Goal: Communication & Community: Answer question/provide support

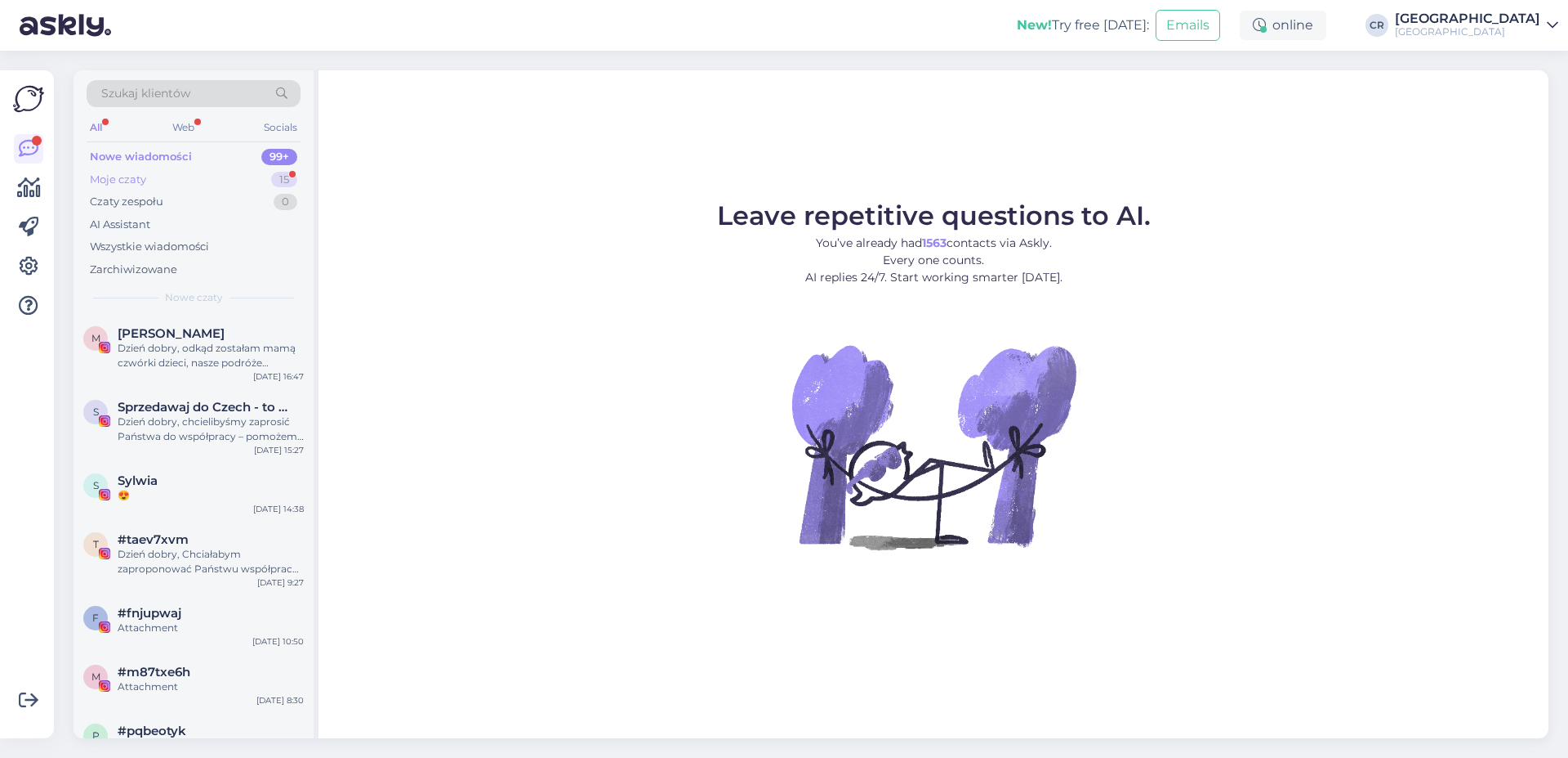
click at [225, 182] on div "Moje czaty 15" at bounding box center [193, 180] width 214 height 23
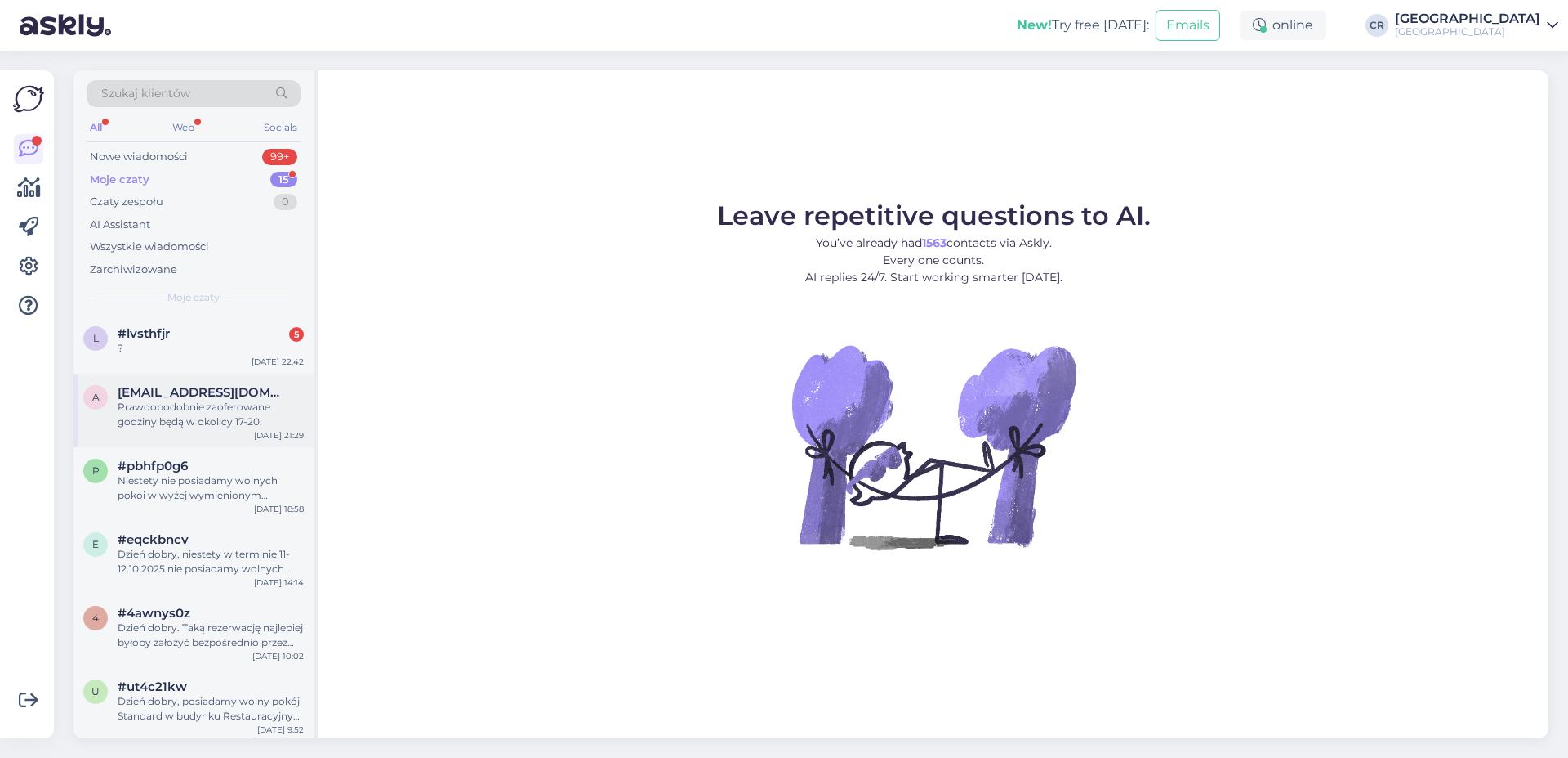
click at [184, 376] on div "a [EMAIL_ADDRESS][DOMAIN_NAME] Prawdopodobnie zaoferowane godziny będą w okolic…" at bounding box center [193, 410] width 240 height 73
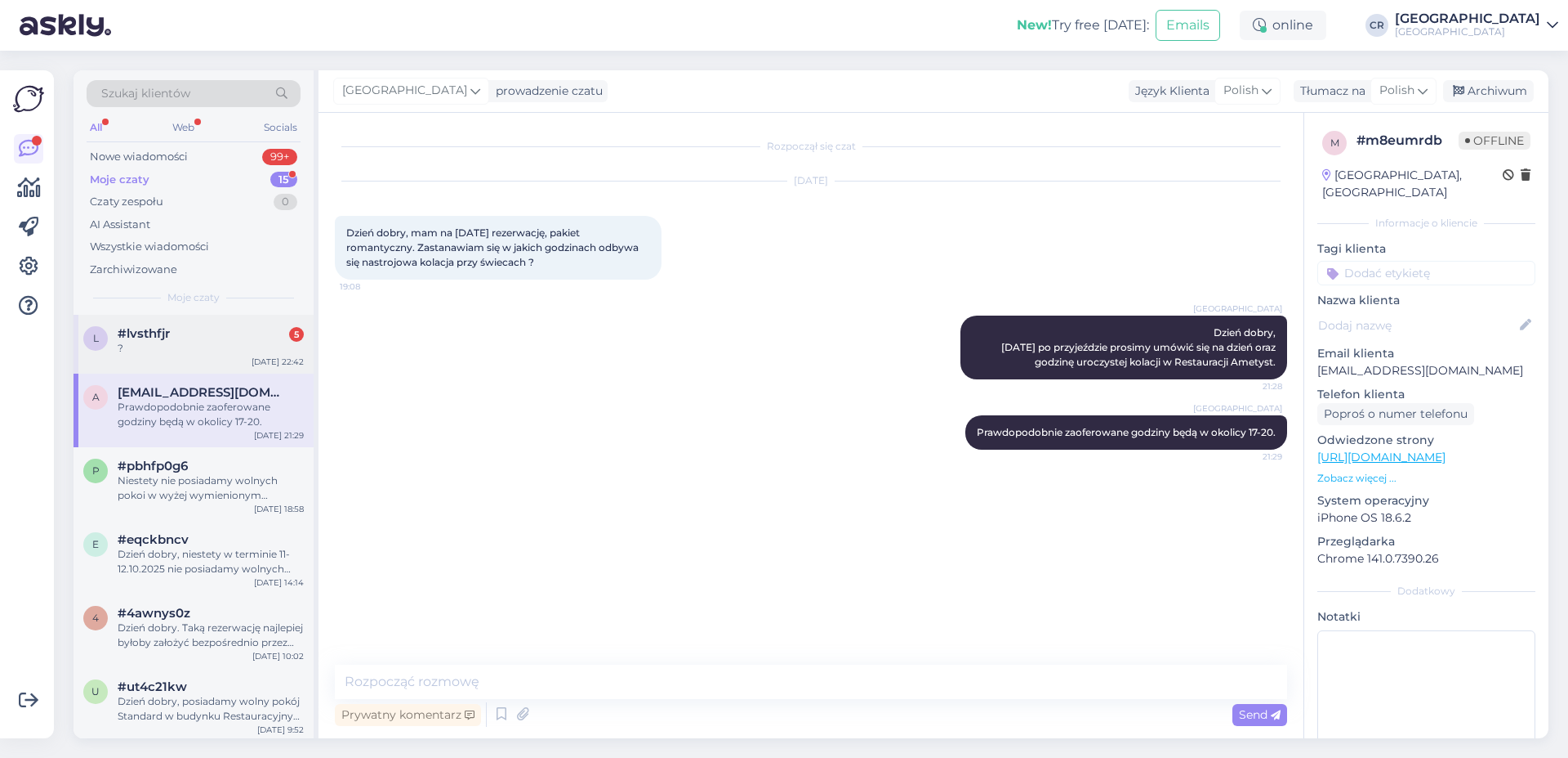
click at [192, 352] on div "?" at bounding box center [211, 348] width 187 height 15
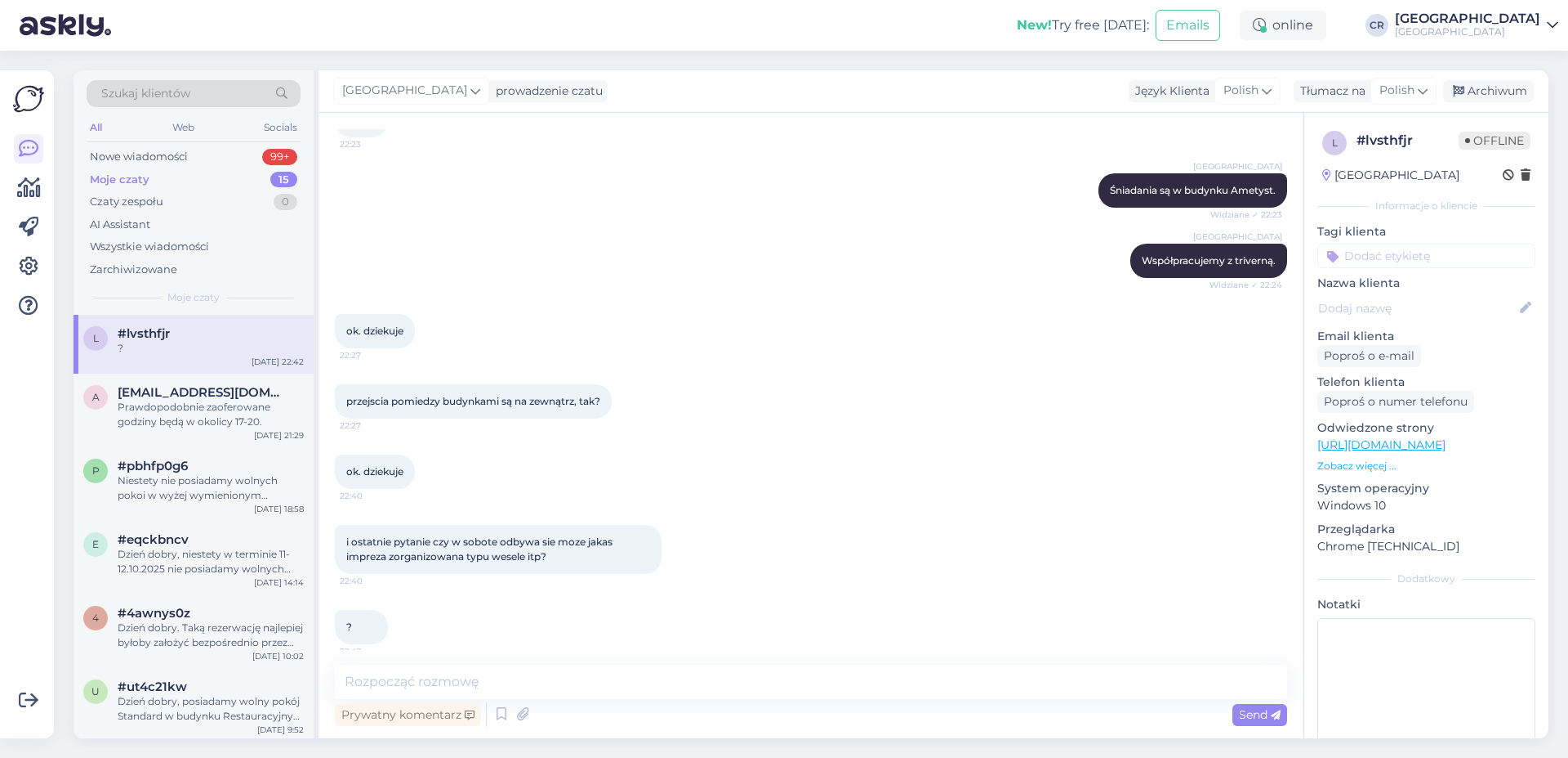
scroll to position [605, 0]
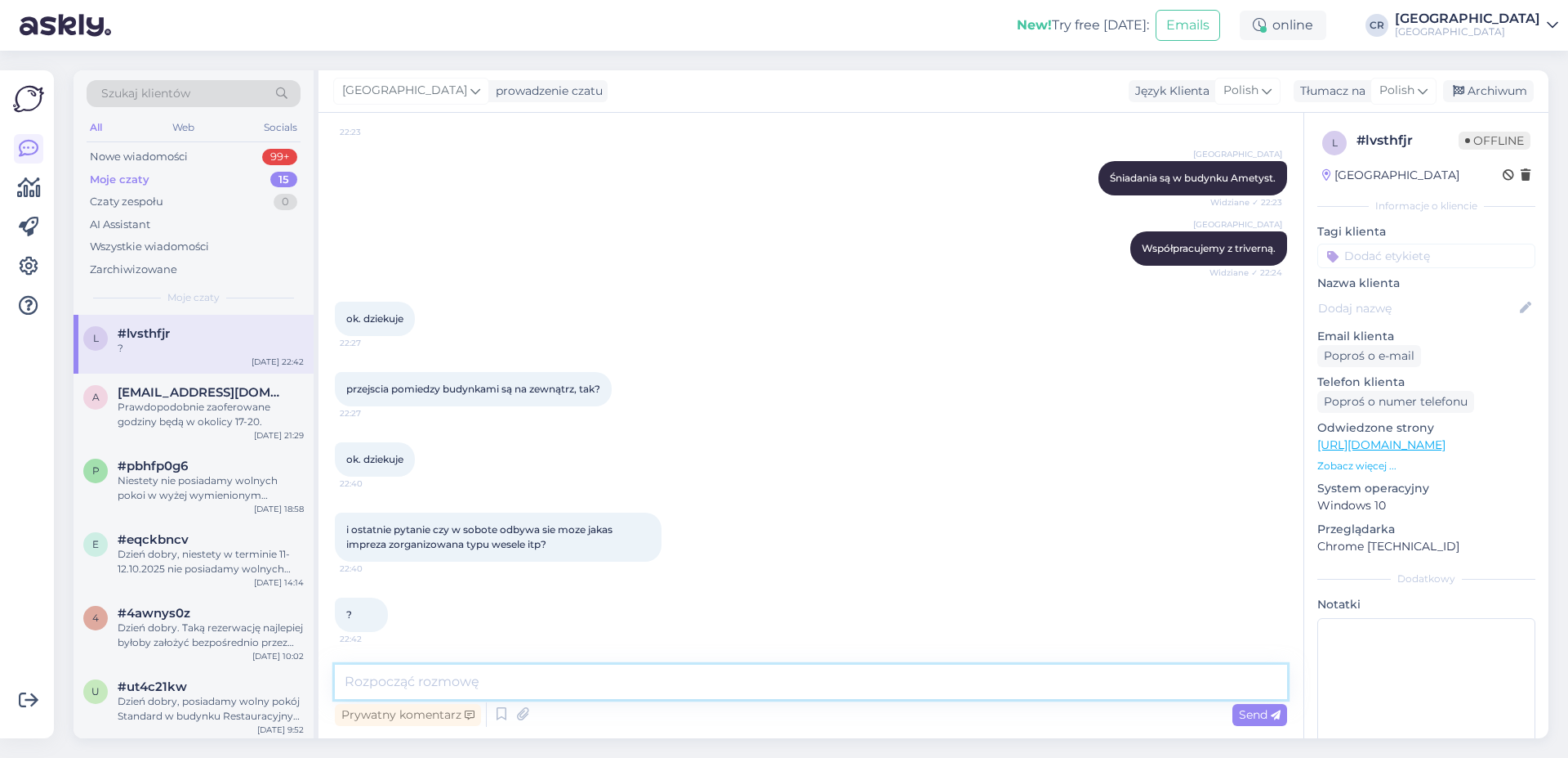
click at [494, 680] on textarea at bounding box center [811, 682] width 952 height 35
type textarea "P"
type textarea "N"
click at [1027, 682] on textarea "Dzień dobry, nie posiadamy przejścia łączącego budynki - trzeba przejść przez p…" at bounding box center [811, 682] width 952 height 35
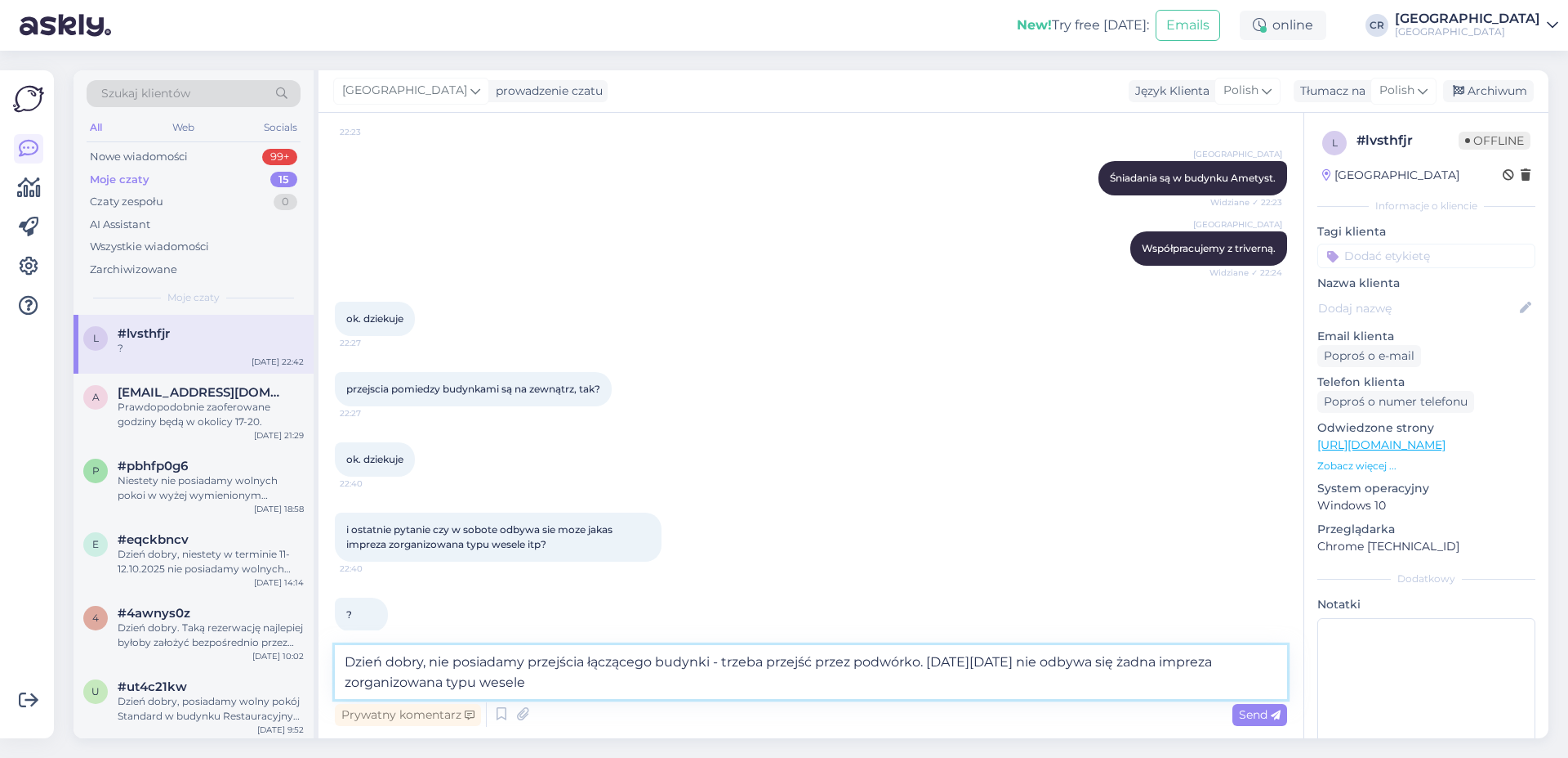
click at [1208, 663] on textarea "Dzień dobry, nie posiadamy przejścia łączącego budynki - trzeba przejść przez p…" at bounding box center [811, 671] width 952 height 54
click at [600, 683] on textarea "Dzień dobry, nie posiadamy przejścia łączącego budynki - trzeba przejść przez p…" at bounding box center [811, 671] width 952 height 54
click at [594, 683] on textarea "Dzień dobry, nie posiadamy przejścia łączącego budynki - trzeba przejść przez p…" at bounding box center [811, 671] width 952 height 54
type textarea "Dzień dobry, nie posiadamy przejścia łączącego budynki - trzeba przejść przez p…"
click at [1246, 713] on span "Send" at bounding box center [1260, 714] width 41 height 15
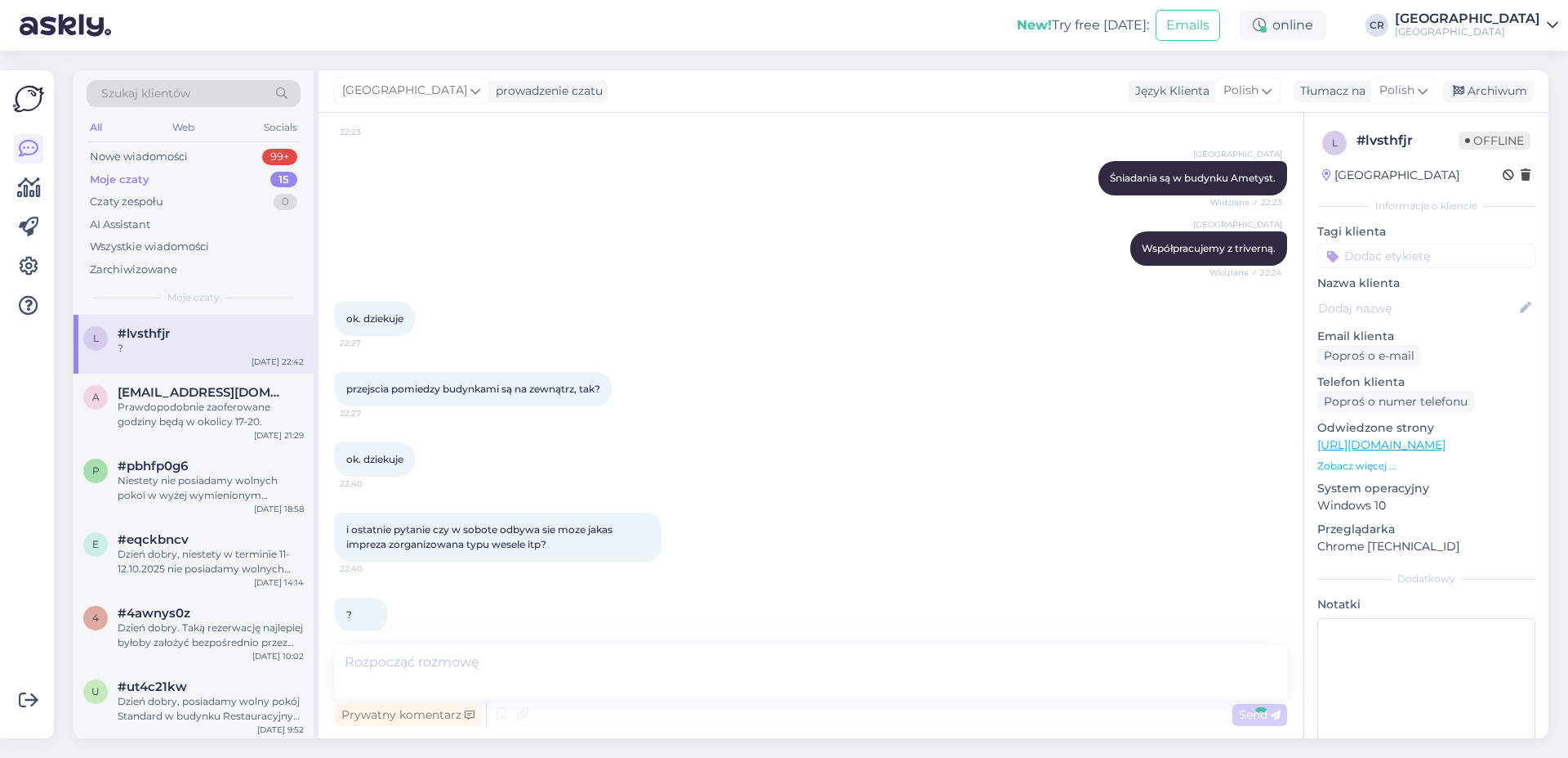
scroll to position [769, 0]
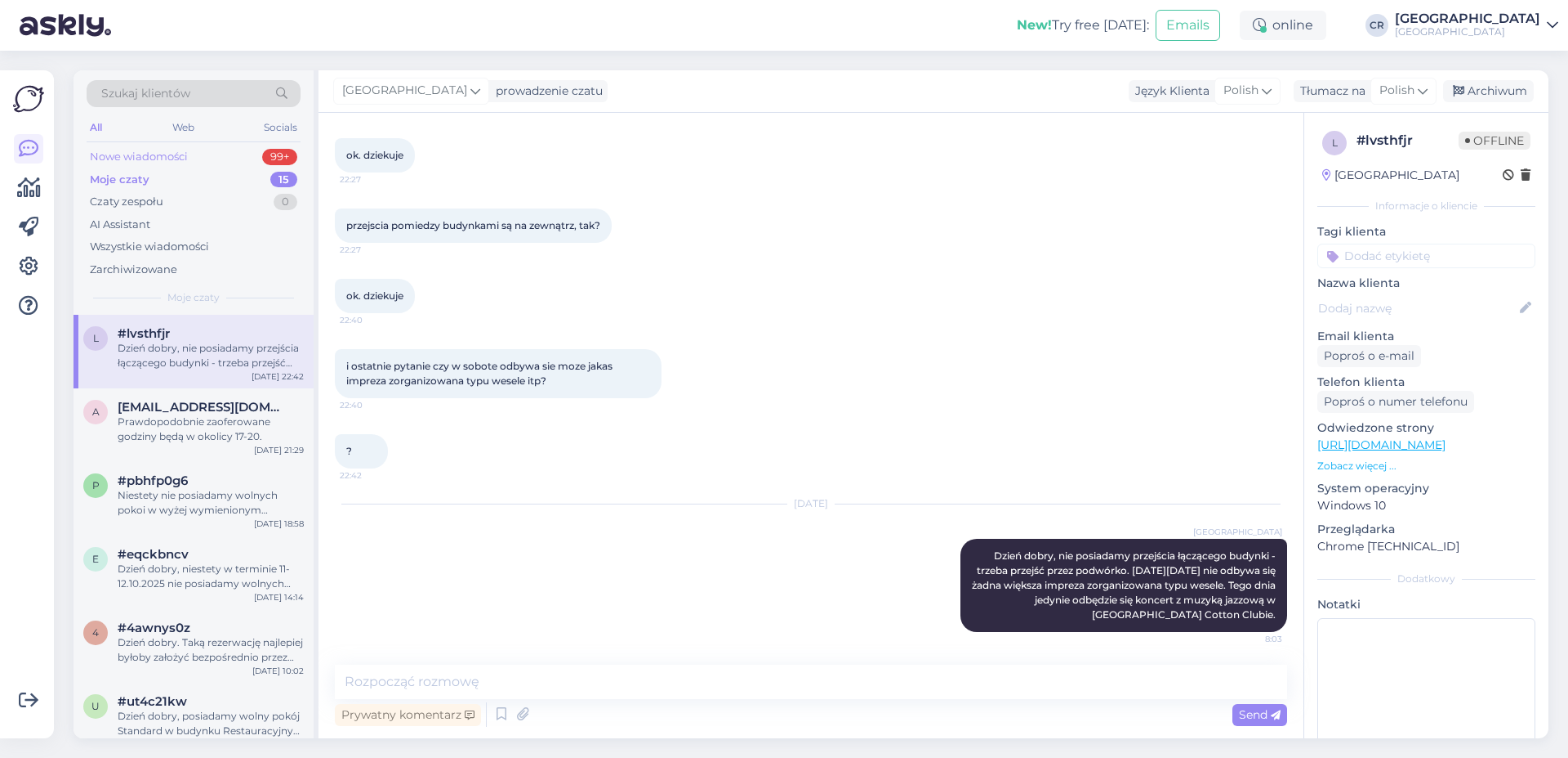
click at [184, 153] on div "Nowe wiadomości" at bounding box center [139, 157] width 98 height 17
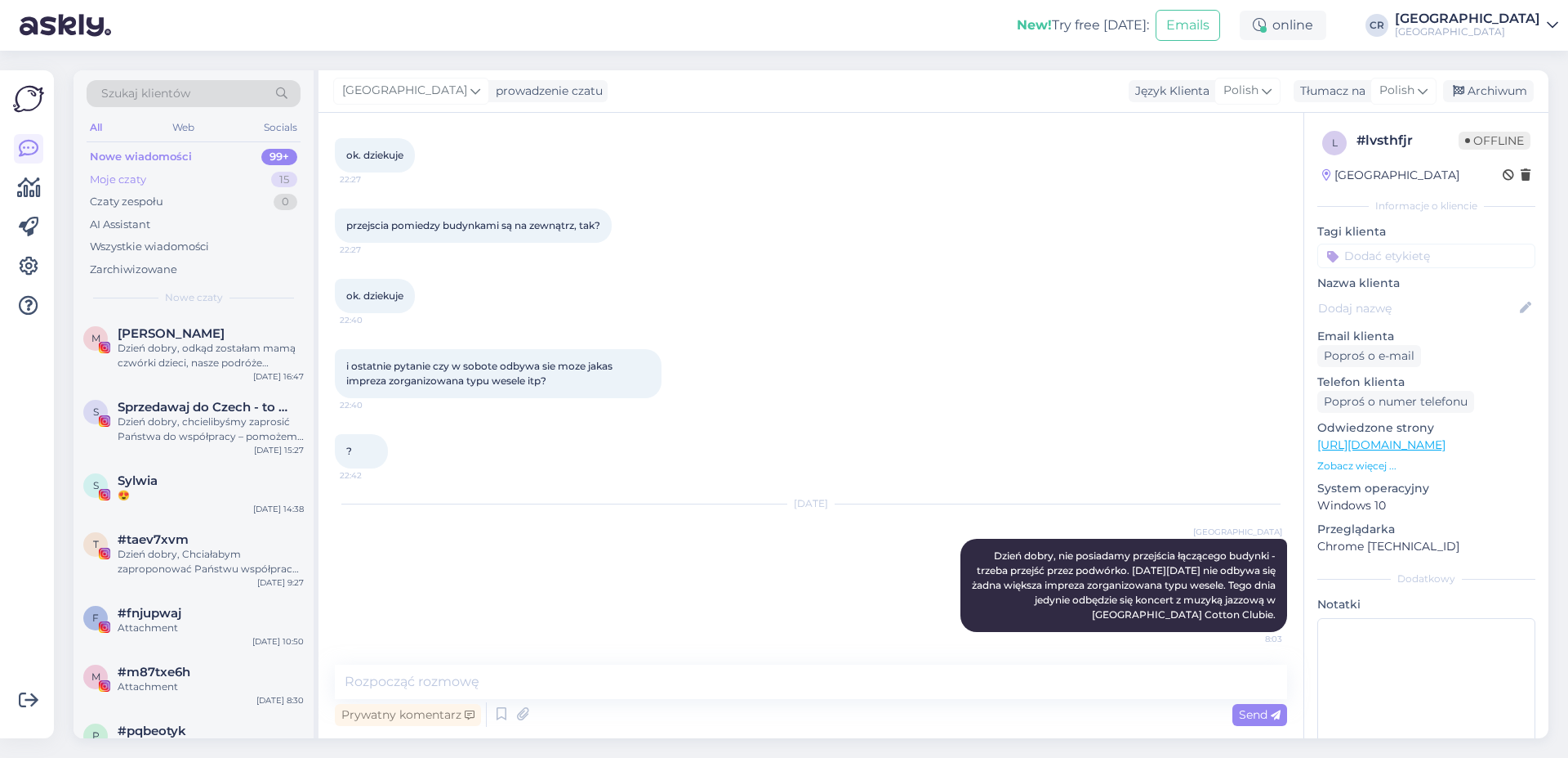
click at [166, 169] on div "Moje czaty 15" at bounding box center [193, 180] width 214 height 23
